Goal: Information Seeking & Learning: Find specific fact

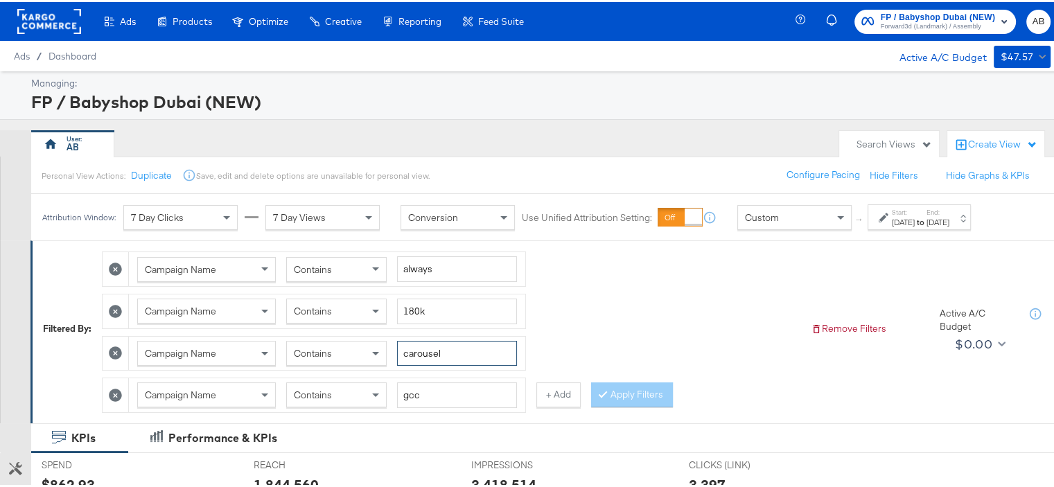
click at [424, 348] on input "carousel" at bounding box center [457, 352] width 120 height 26
type input "static"
click at [621, 385] on button "Apply Filters" at bounding box center [632, 392] width 82 height 25
click at [782, 215] on div "[DATE]" at bounding box center [903, 220] width 23 height 11
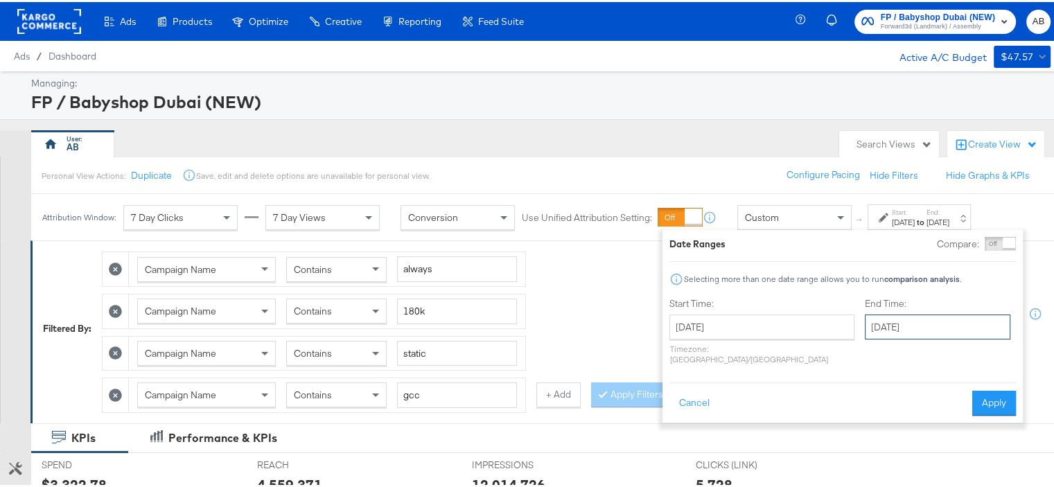
click at [782, 321] on input "[DATE]" at bounding box center [937, 324] width 145 height 25
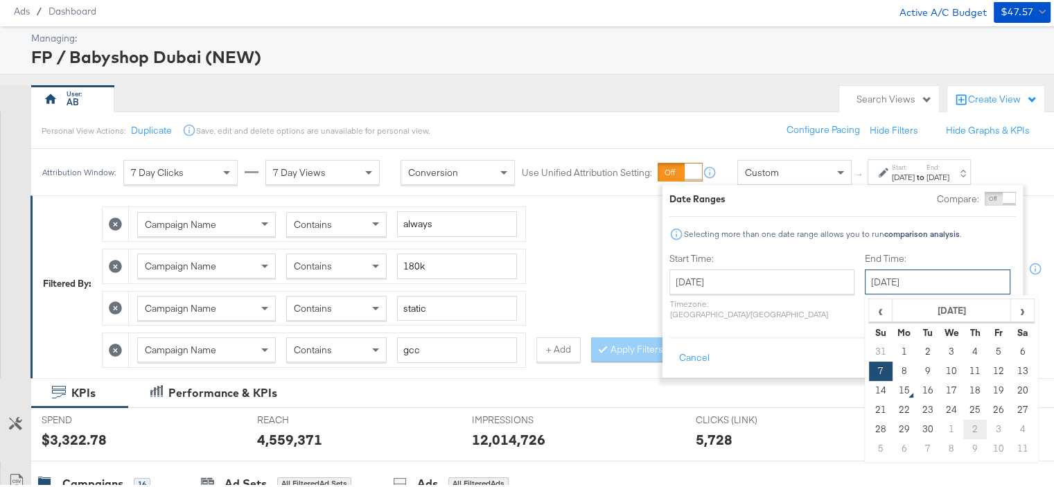
scroll to position [69, 0]
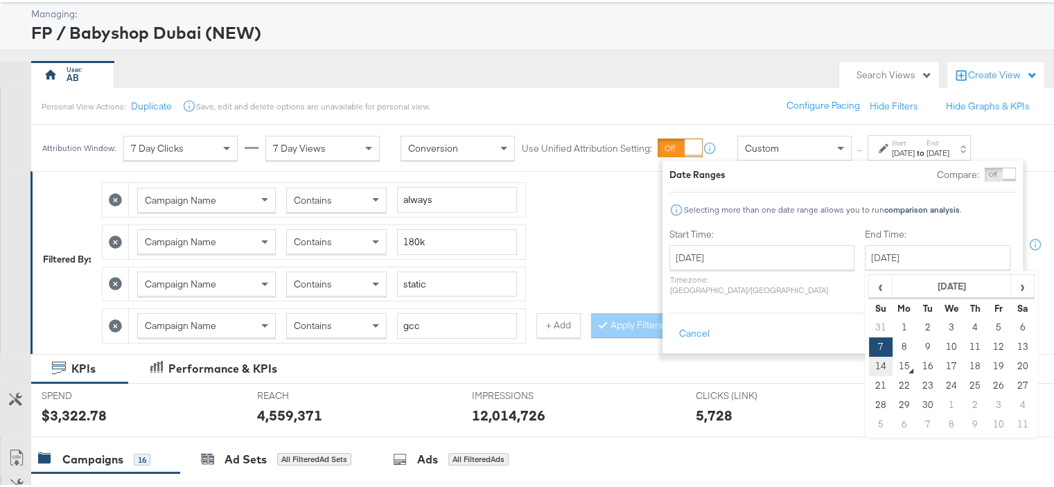
click at [782, 365] on td "14" at bounding box center [881, 364] width 24 height 19
type input "[DATE]"
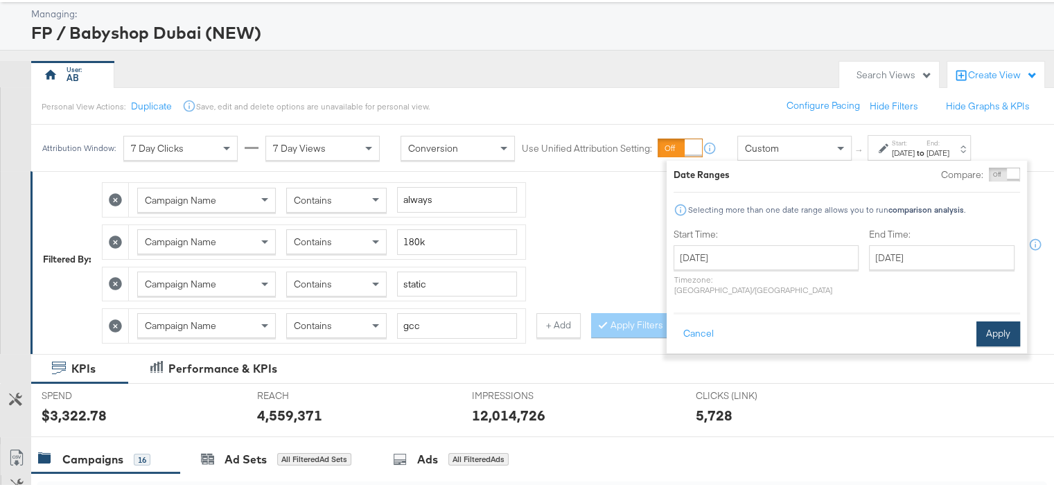
click at [782, 325] on button "Apply" at bounding box center [998, 331] width 44 height 25
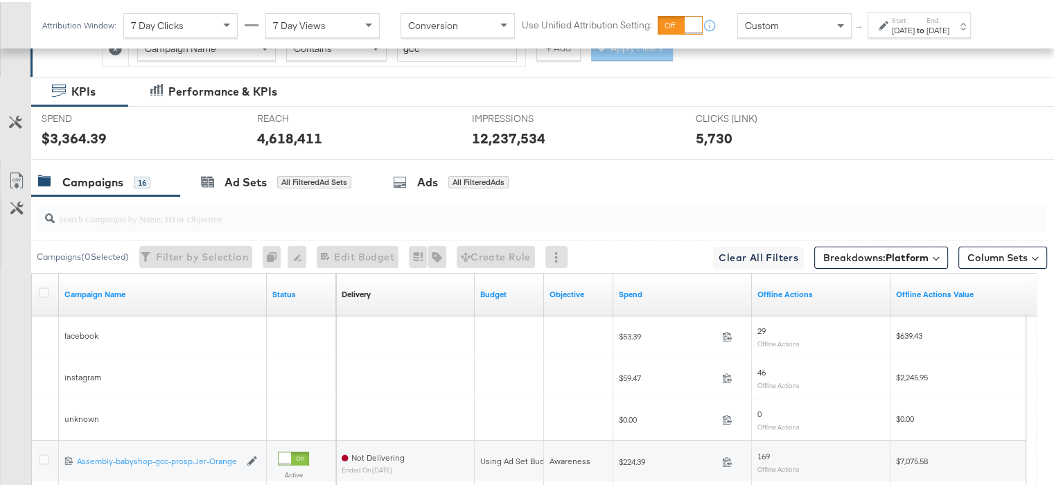
scroll to position [603, 0]
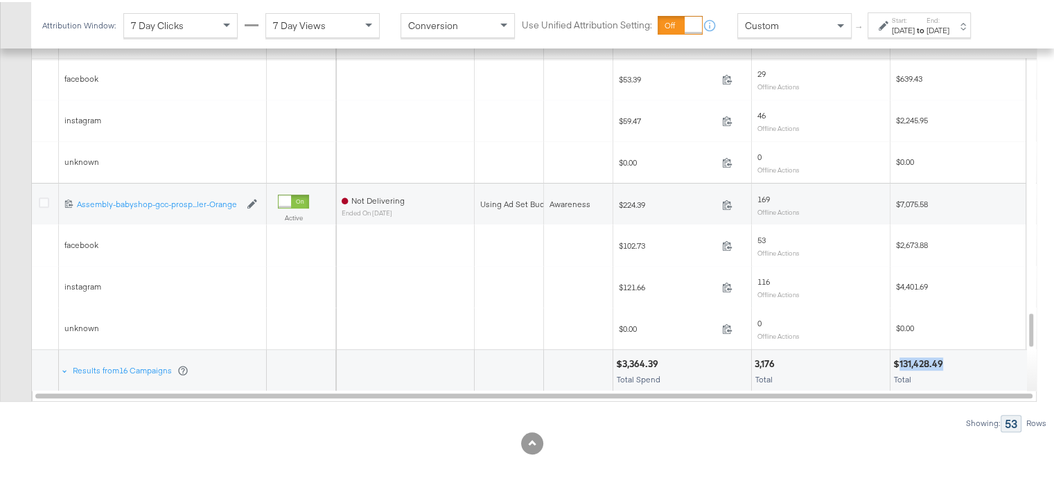
drag, startPoint x: 944, startPoint y: 357, endPoint x: 899, endPoint y: 359, distance: 44.4
click at [782, 359] on div "$131,428.49" at bounding box center [920, 361] width 54 height 13
copy div "131,428.49"
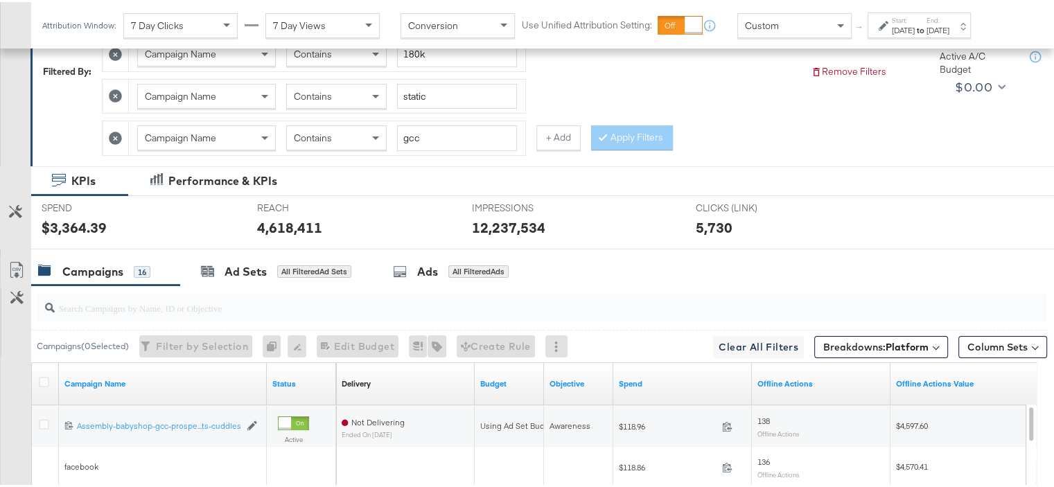
scroll to position [118, 0]
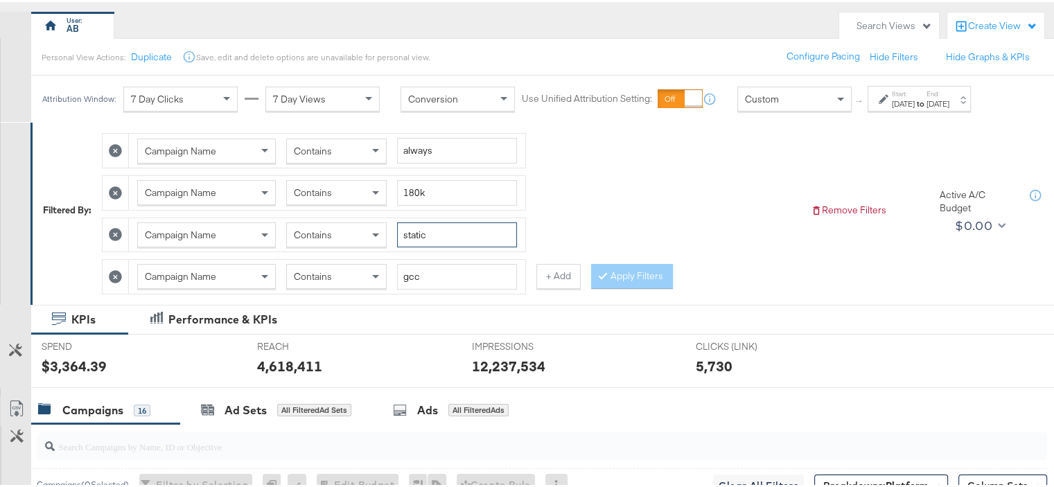
click at [409, 233] on input "static" at bounding box center [457, 233] width 120 height 26
click at [607, 273] on div at bounding box center [606, 273] width 10 height 13
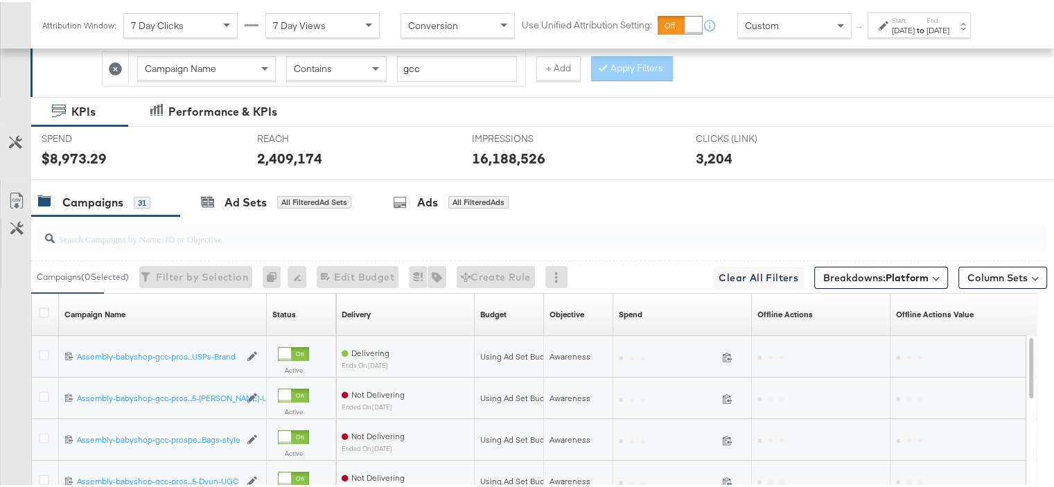
scroll to position [603, 0]
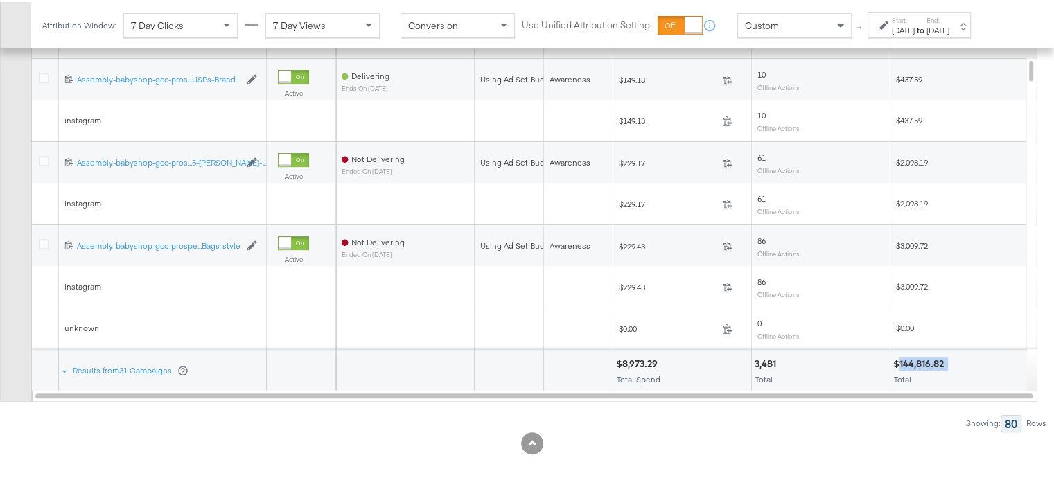
drag, startPoint x: 939, startPoint y: 360, endPoint x: 901, endPoint y: 365, distance: 39.1
click at [782, 365] on div "$144,816.82 Total" at bounding box center [959, 369] width 138 height 42
copy div "144,816.82"
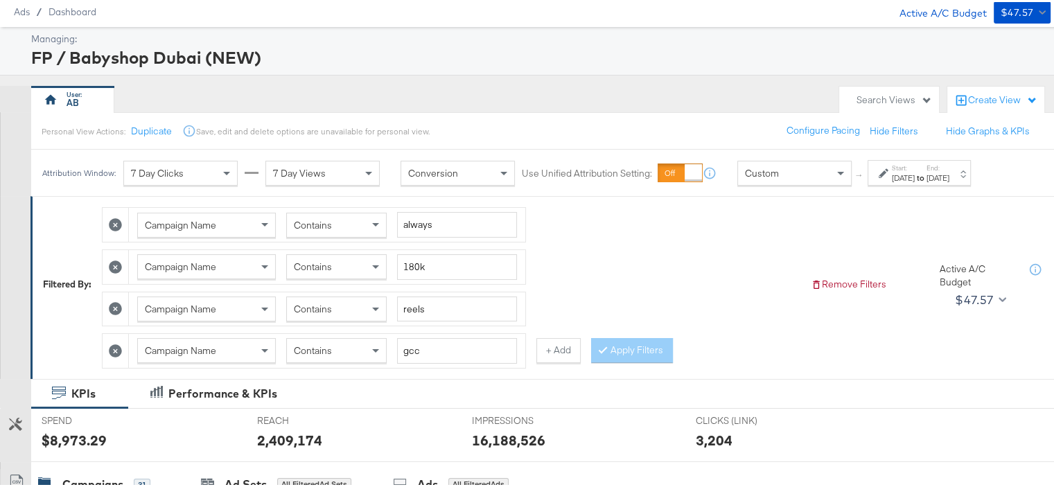
scroll to position [69, 0]
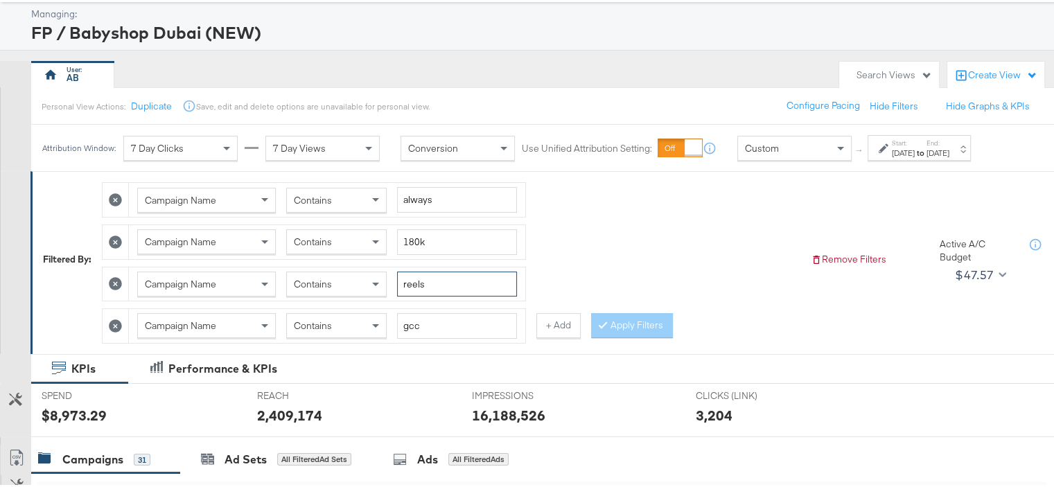
click at [406, 279] on input "reels" at bounding box center [457, 282] width 120 height 26
click at [616, 323] on button "Apply Filters" at bounding box center [632, 323] width 82 height 25
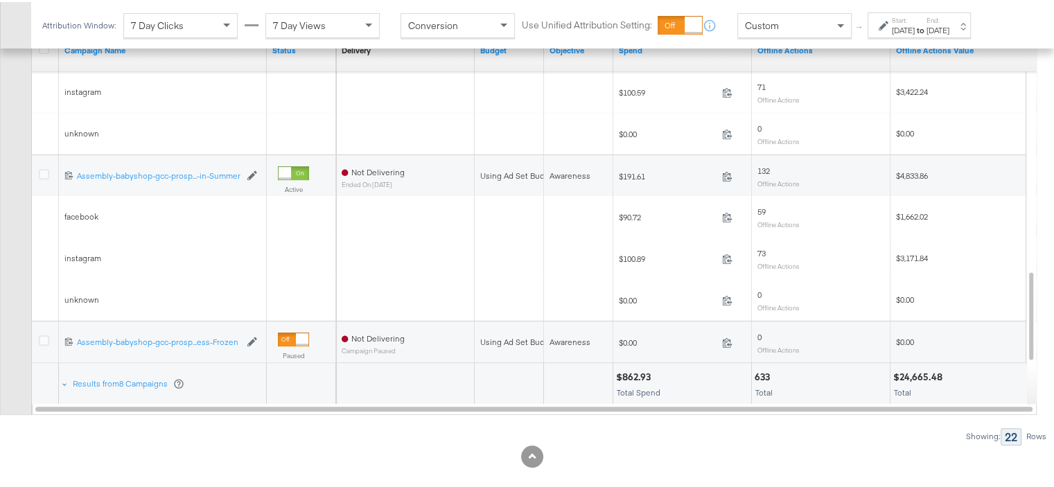
scroll to position [603, 0]
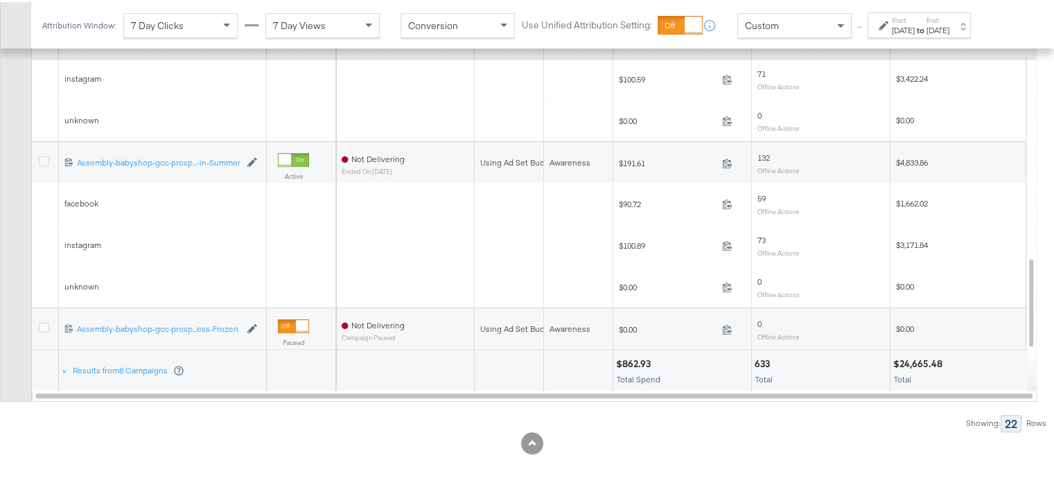
click at [782, 357] on div "$24,665.48" at bounding box center [919, 361] width 53 height 13
copy div "24,665.48"
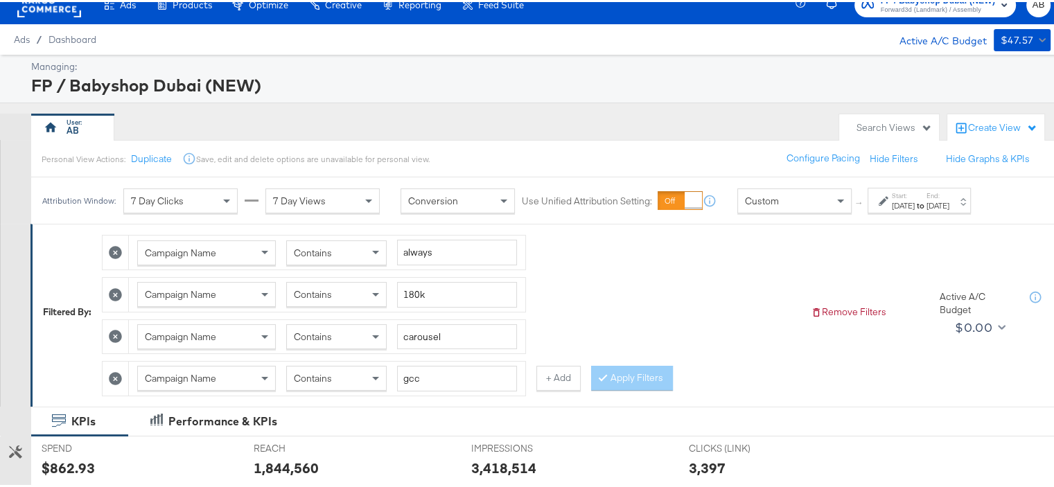
scroll to position [0, 0]
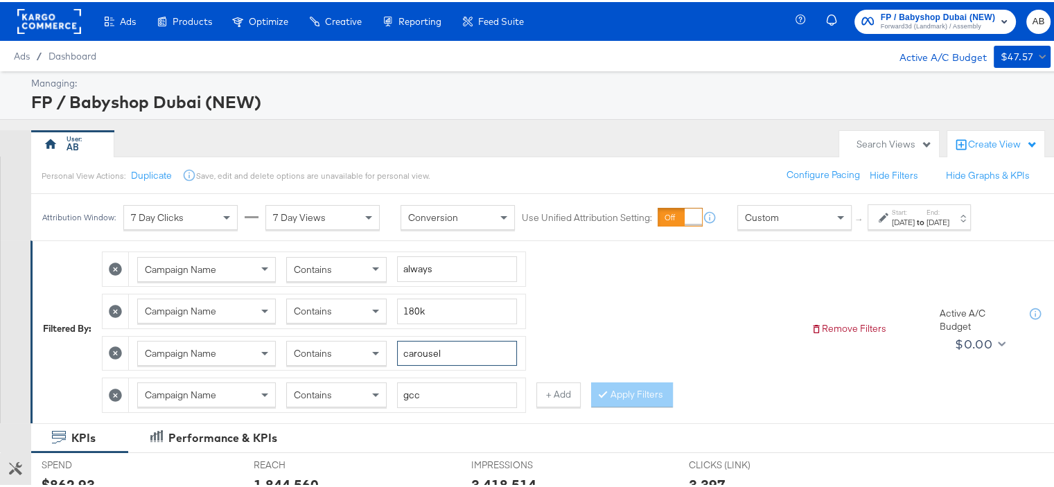
click at [421, 345] on input "carousel" at bounding box center [457, 352] width 120 height 26
type input "dark"
click at [618, 382] on button "Apply Filters" at bounding box center [632, 392] width 82 height 25
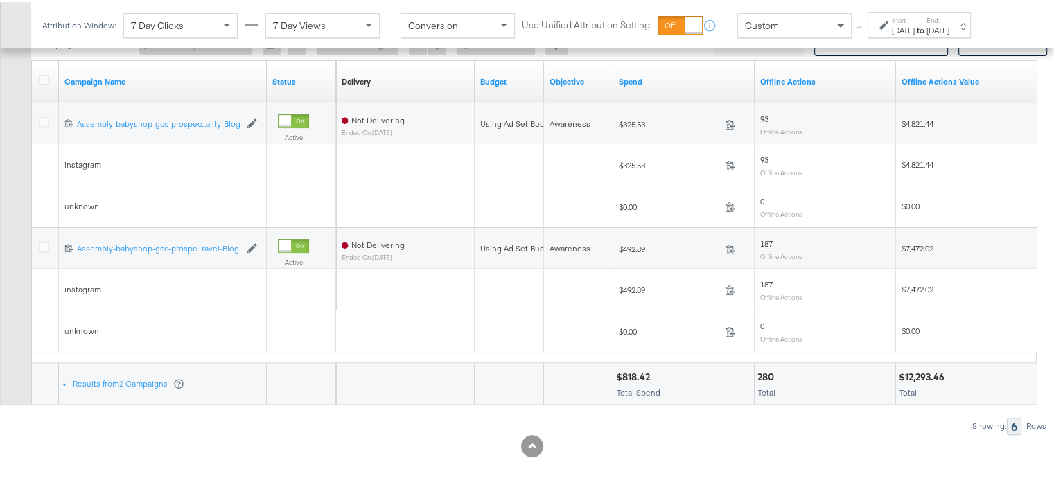
scroll to position [562, 0]
drag, startPoint x: 948, startPoint y: 371, endPoint x: 905, endPoint y: 374, distance: 42.4
click at [782, 374] on div "$12,293.46" at bounding box center [924, 372] width 50 height 13
copy div "12,293.46"
